Goal: Find specific page/section: Find specific page/section

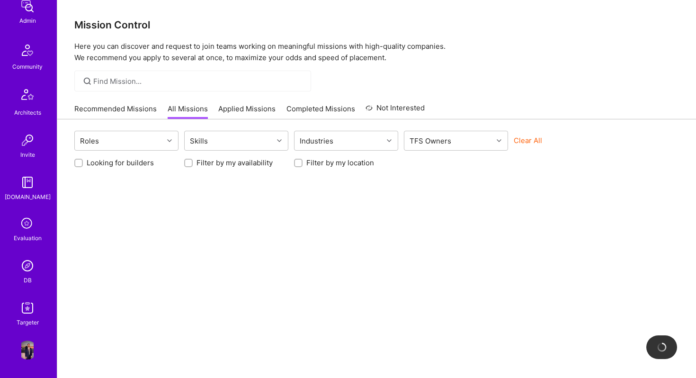
scroll to position [9, 0]
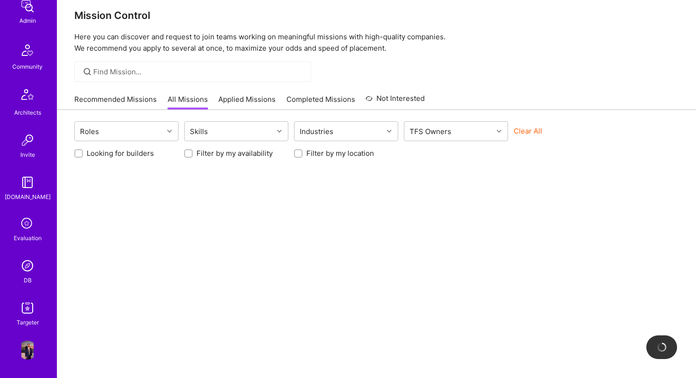
click at [28, 268] on img at bounding box center [27, 265] width 19 height 19
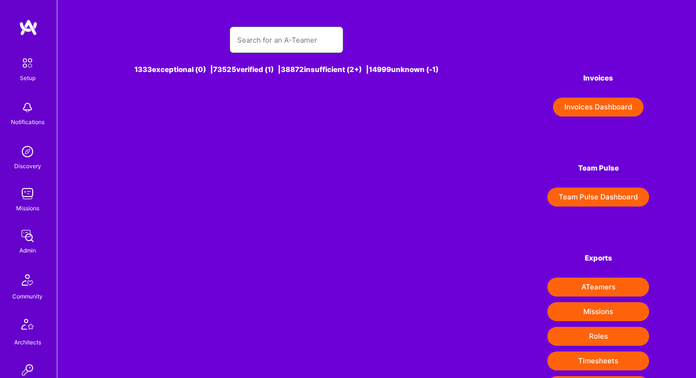
click at [264, 38] on input "text" at bounding box center [286, 40] width 98 height 24
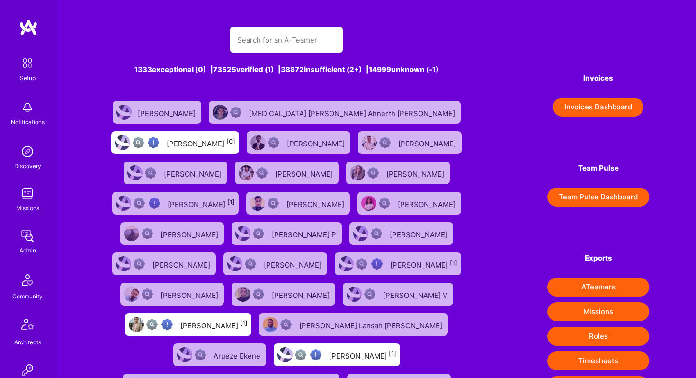
paste input "[PERSON_NAME]"
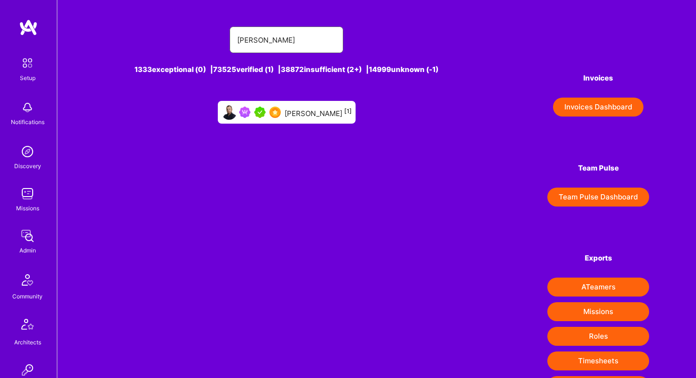
type input "[PERSON_NAME]"
click at [298, 108] on div "[PERSON_NAME] [1]" at bounding box center [317, 112] width 67 height 12
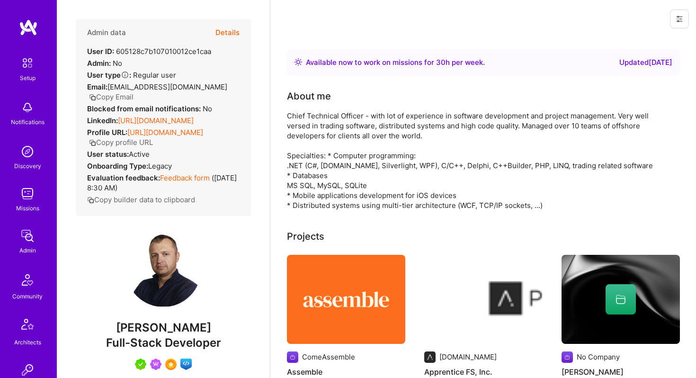
click at [231, 35] on button "Details" at bounding box center [227, 32] width 24 height 27
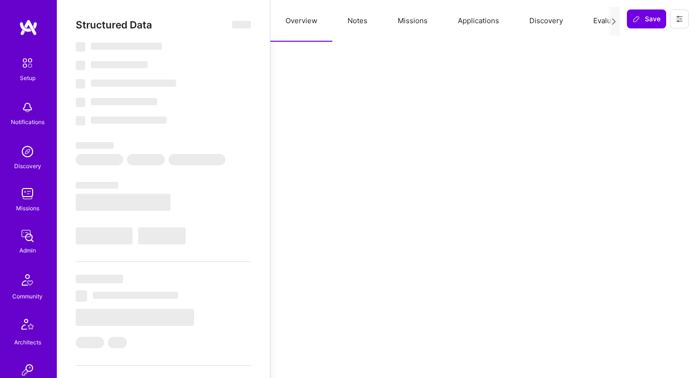
select select "Right Now"
select select "5"
select select "7"
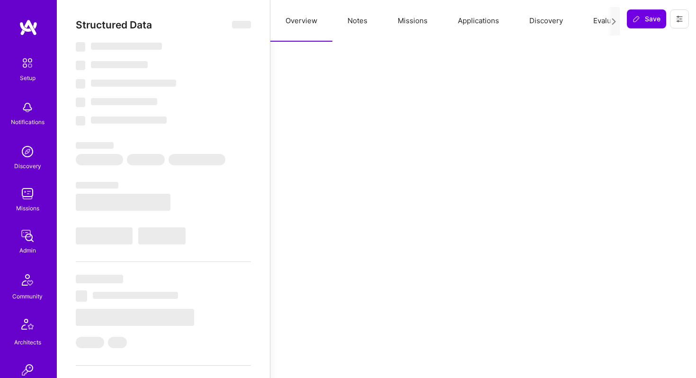
select select "US"
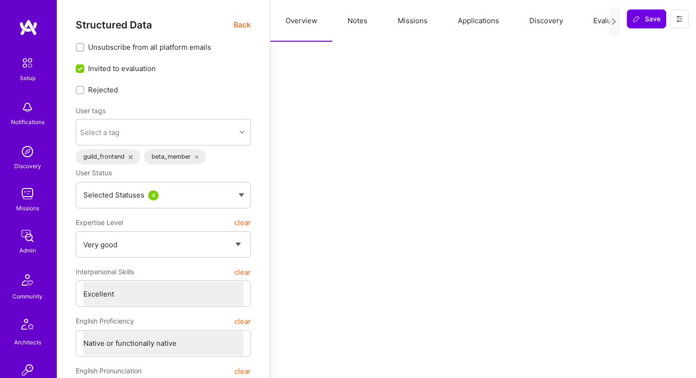
click at [485, 22] on button "Applications" at bounding box center [477, 21] width 71 height 42
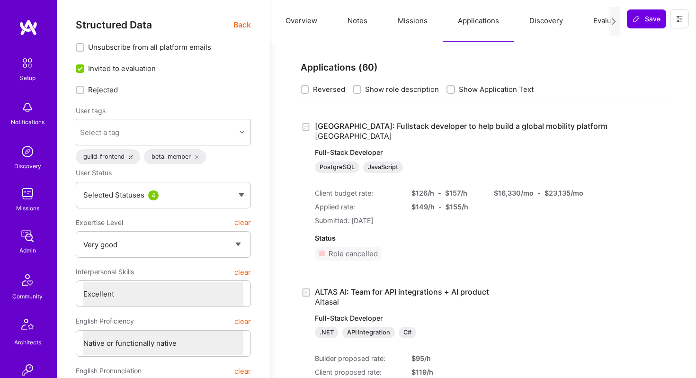
click at [409, 21] on button "Missions" at bounding box center [412, 21] width 60 height 42
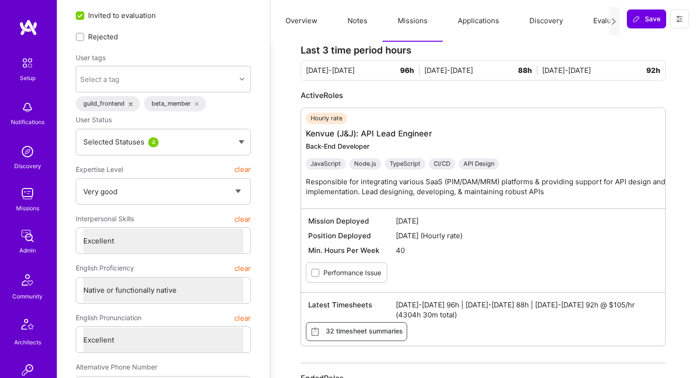
scroll to position [80, 0]
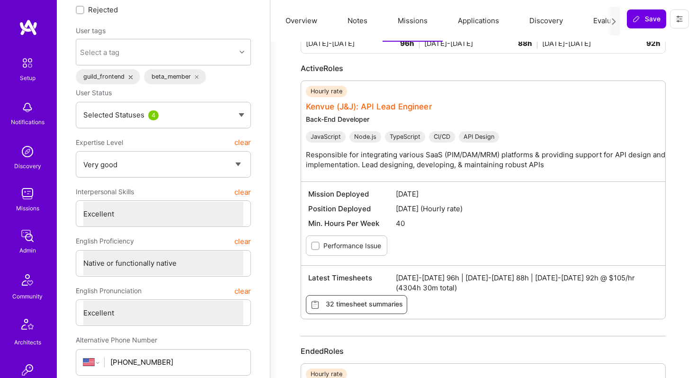
click at [344, 107] on link "Kenvue (J&J): API Lead Engineer" at bounding box center [369, 106] width 126 height 9
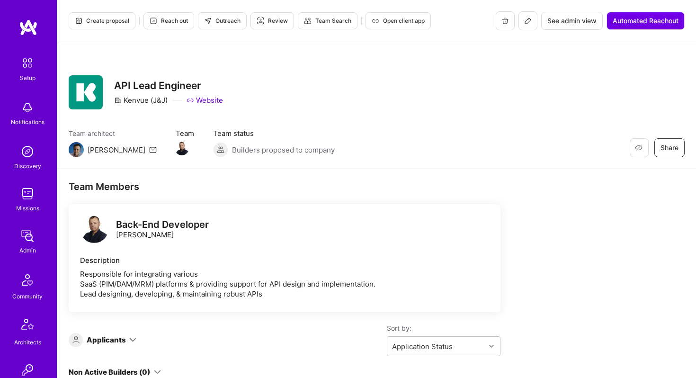
click at [526, 22] on icon at bounding box center [528, 21] width 8 height 8
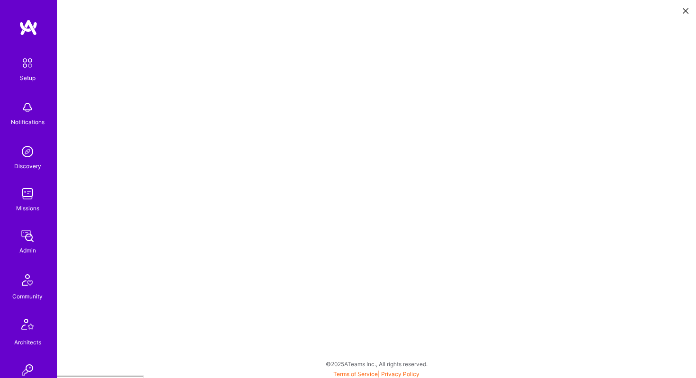
scroll to position [2, 0]
